Goal: Task Accomplishment & Management: Manage account settings

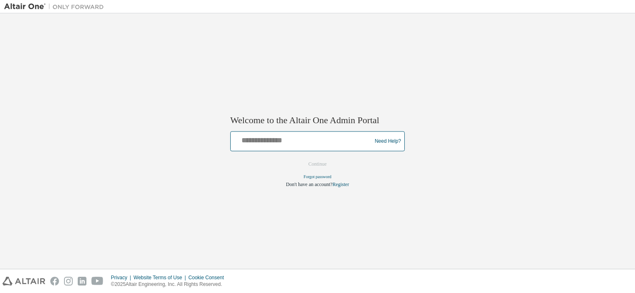
click at [289, 141] on input "text" at bounding box center [302, 139] width 137 height 12
type input "**********"
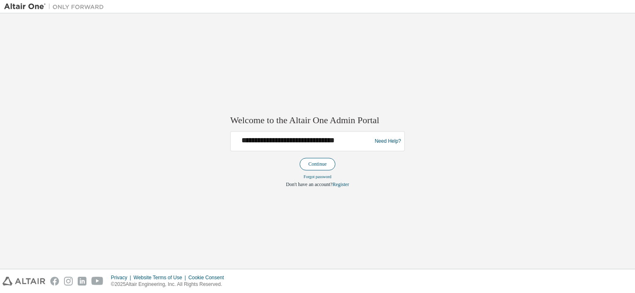
click at [328, 165] on button "Continue" at bounding box center [318, 164] width 36 height 12
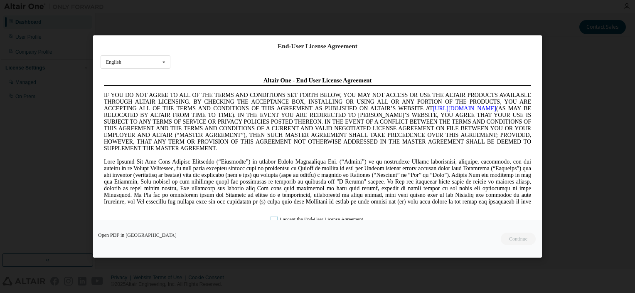
scroll to position [3, 0]
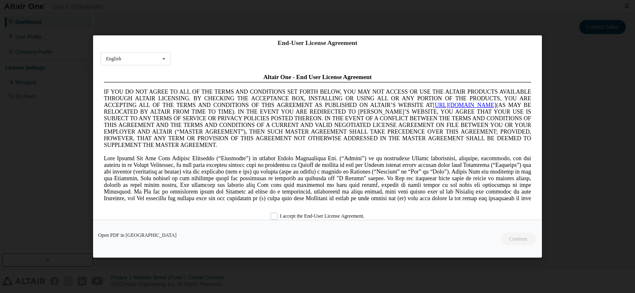
click at [274, 218] on label "I accept the End-User License Agreement." at bounding box center [318, 215] width 94 height 7
click at [520, 239] on button "Continue" at bounding box center [518, 238] width 36 height 12
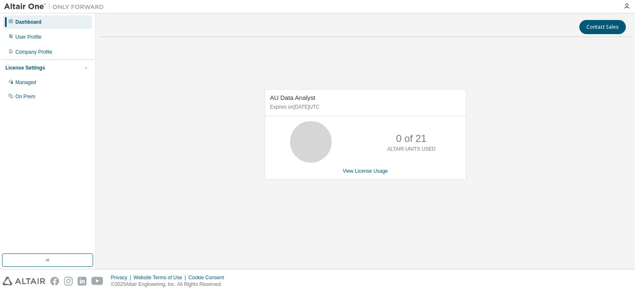
click at [30, 22] on div "Dashboard" at bounding box center [28, 22] width 26 height 7
click at [27, 40] on div "User Profile" at bounding box center [28, 37] width 26 height 7
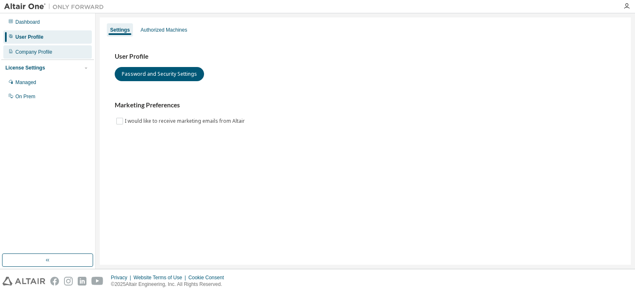
click at [33, 51] on div "Company Profile" at bounding box center [33, 52] width 37 height 7
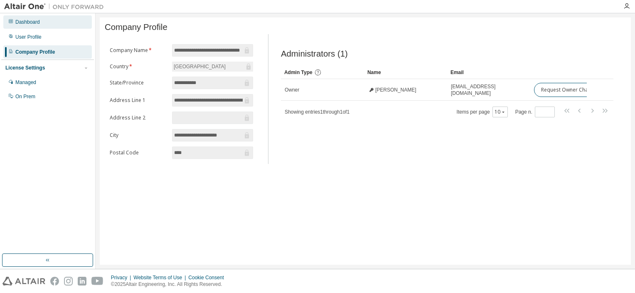
click at [32, 20] on div "Dashboard" at bounding box center [27, 22] width 25 height 7
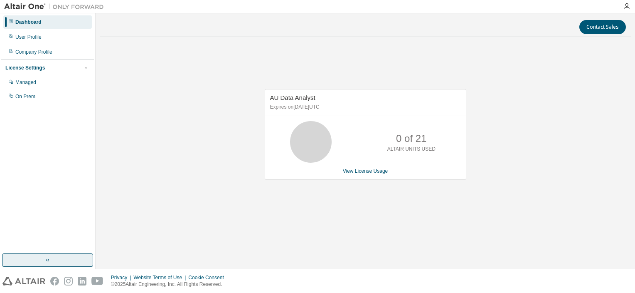
click at [48, 258] on icon "button" at bounding box center [47, 260] width 7 height 7
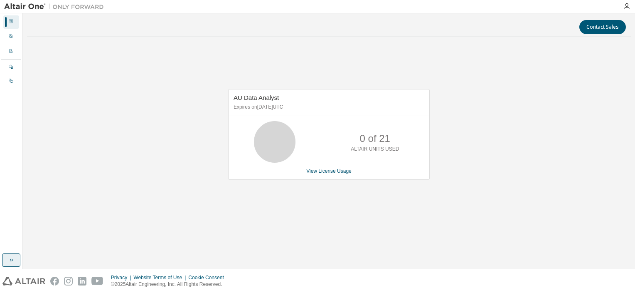
click at [48, 258] on div "Contact Sales AU Data Analyst Expires on March 9, 2026 UTC 0 of 21 ALTAIR UNITS…" at bounding box center [329, 140] width 604 height 247
click at [8, 258] on icon "button" at bounding box center [11, 260] width 7 height 7
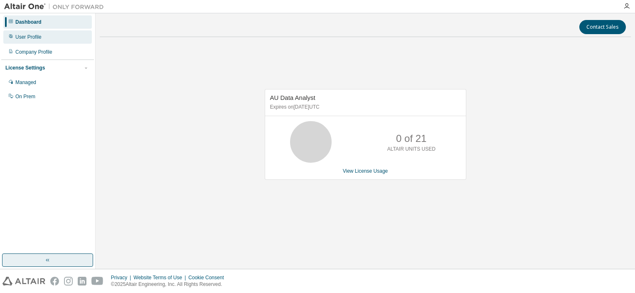
click at [27, 37] on div "User Profile" at bounding box center [28, 37] width 26 height 7
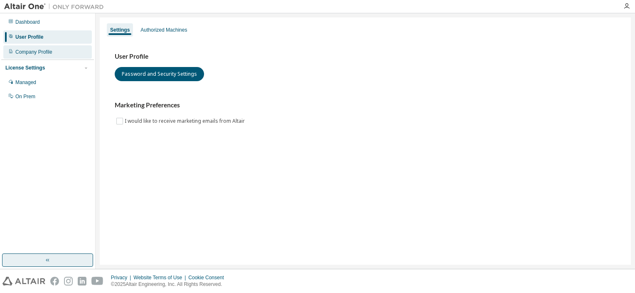
click at [25, 50] on div "Company Profile" at bounding box center [33, 52] width 37 height 7
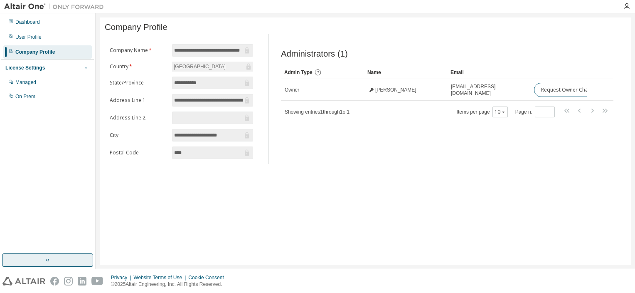
click at [88, 68] on icon "button" at bounding box center [86, 67] width 5 height 5
click at [32, 84] on div "Managed" at bounding box center [25, 82] width 21 height 7
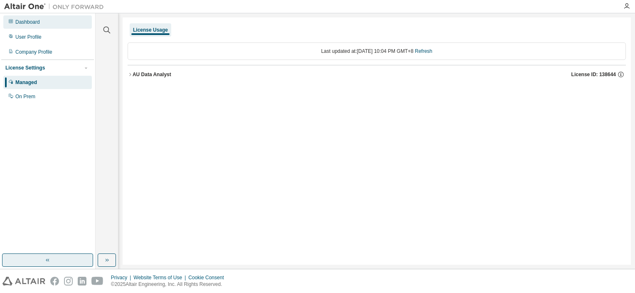
click at [32, 22] on div "Dashboard" at bounding box center [27, 22] width 25 height 7
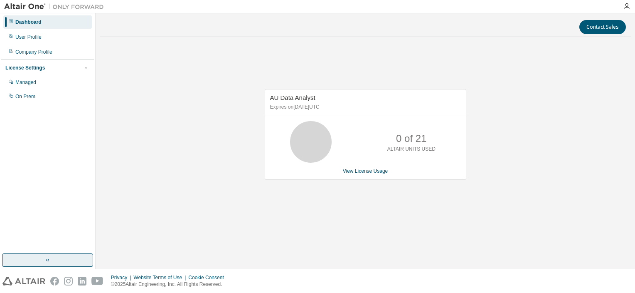
click at [9, 23] on icon at bounding box center [11, 21] width 4 height 4
drag, startPoint x: 5, startPoint y: 23, endPoint x: 0, endPoint y: 151, distance: 128.5
click at [0, 151] on html "Dashboard User Profile Company Profile License Settings Managed On Prem Contact…" at bounding box center [317, 146] width 635 height 293
drag, startPoint x: 0, startPoint y: 151, endPoint x: 42, endPoint y: 200, distance: 64.5
click at [42, 201] on div "Dashboard User Profile Company Profile License Settings Managed On Prem" at bounding box center [47, 134] width 93 height 238
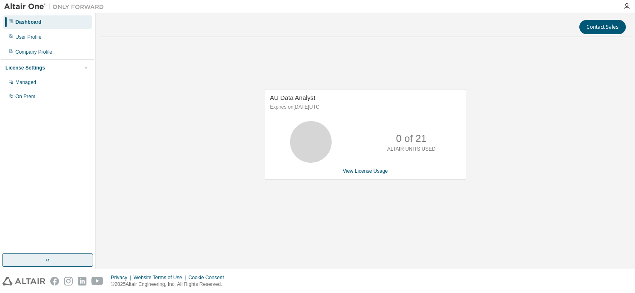
click at [127, 74] on div "AU Data Analyst Expires on March 9, 2026 UTC 0 of 21 ALTAIR UNITS USED View Lic…" at bounding box center [365, 139] width 531 height 190
click at [626, 6] on icon "button" at bounding box center [627, 6] width 7 height 7
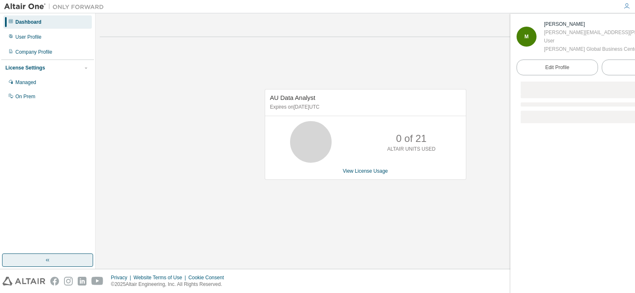
click at [141, 158] on div "AU Data Analyst Expires on March 9, 2026 UTC 0 of 21 ALTAIR UNITS USED View Lic…" at bounding box center [365, 139] width 531 height 190
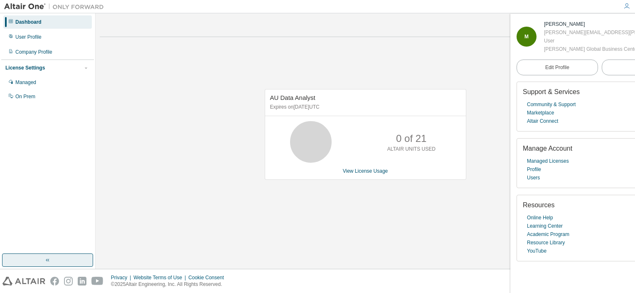
click at [113, 158] on div "AU Data Analyst Expires on March 9, 2026 UTC 0 of 21 ALTAIR UNITS USED View Lic…" at bounding box center [365, 139] width 531 height 190
